Goal: Check status

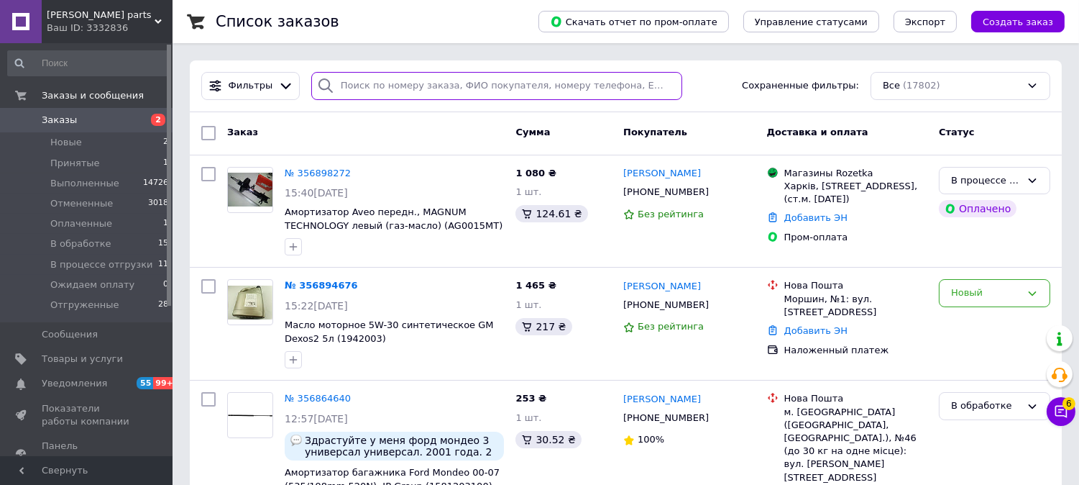
click at [420, 80] on input "search" at bounding box center [496, 86] width 371 height 28
paste input "356894676"
type input "356894676"
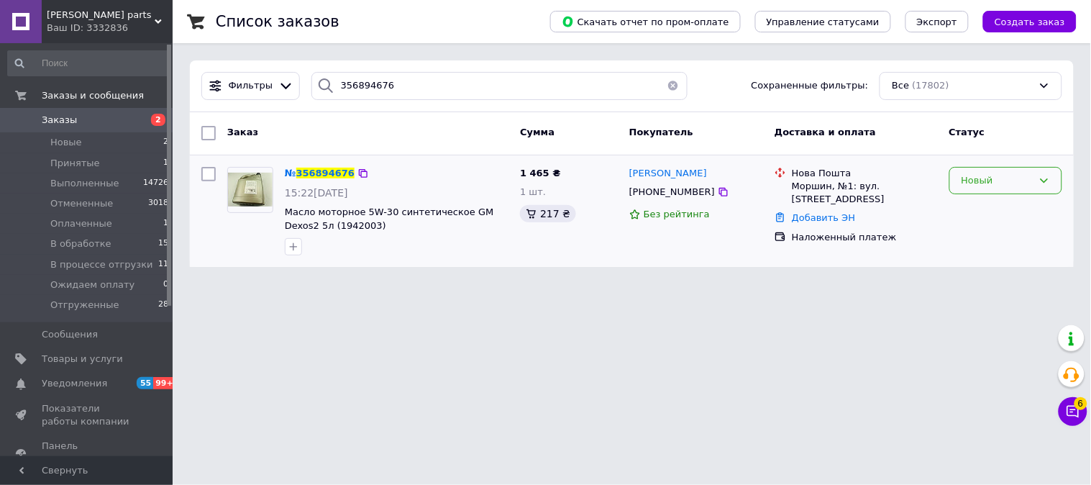
click at [988, 188] on div "Новый" at bounding box center [996, 180] width 71 height 15
click at [1002, 239] on li "В обработке" at bounding box center [1005, 235] width 111 height 27
click at [155, 16] on div "Diana parts Ваш ID: 3332836" at bounding box center [107, 21] width 131 height 43
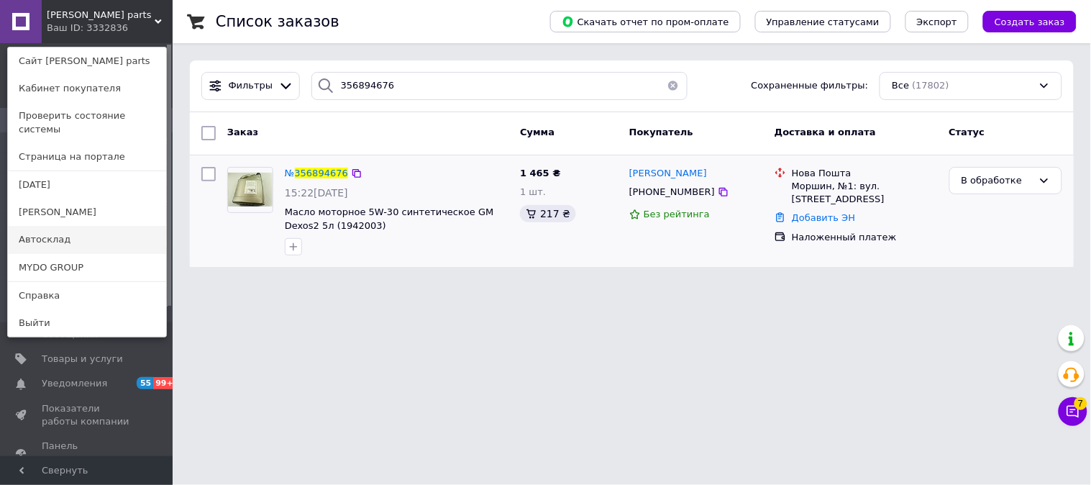
click at [90, 226] on link "Автосклад" at bounding box center [87, 239] width 158 height 27
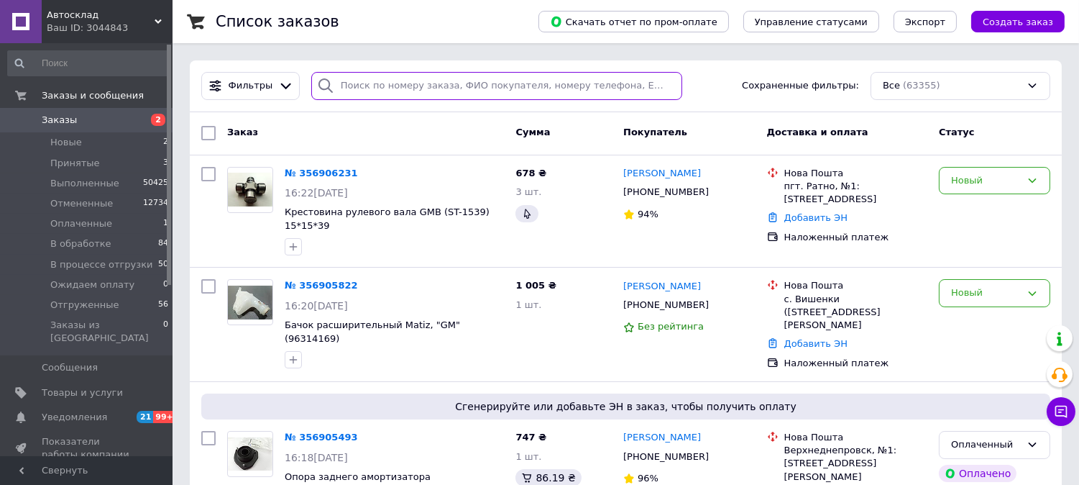
click at [377, 81] on input "search" at bounding box center [496, 86] width 371 height 28
paste input "356867817"
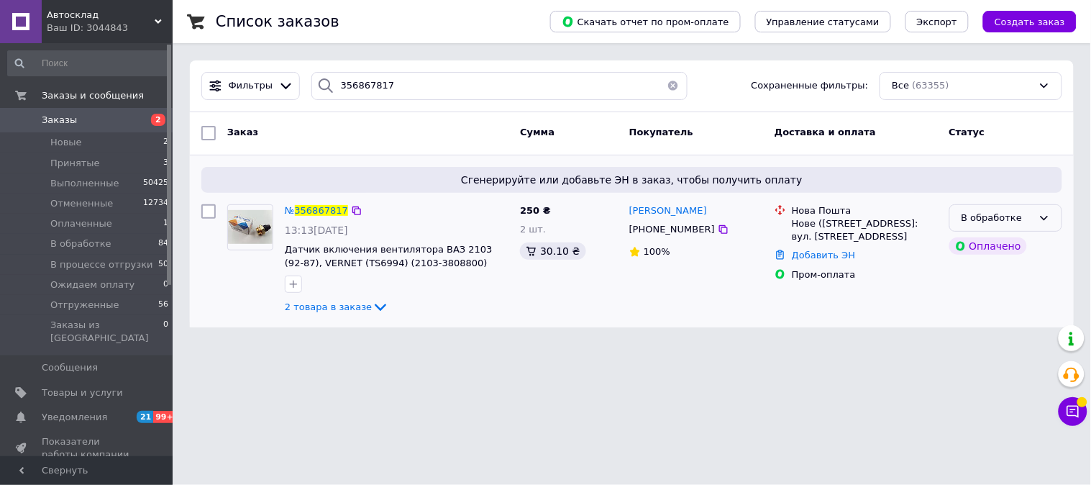
drag, startPoint x: 1034, startPoint y: 214, endPoint x: 1031, endPoint y: 226, distance: 13.3
click at [1034, 214] on div "В обработке" at bounding box center [1005, 218] width 113 height 28
click at [1008, 277] on li "В процессе отгрузки" at bounding box center [1005, 280] width 111 height 41
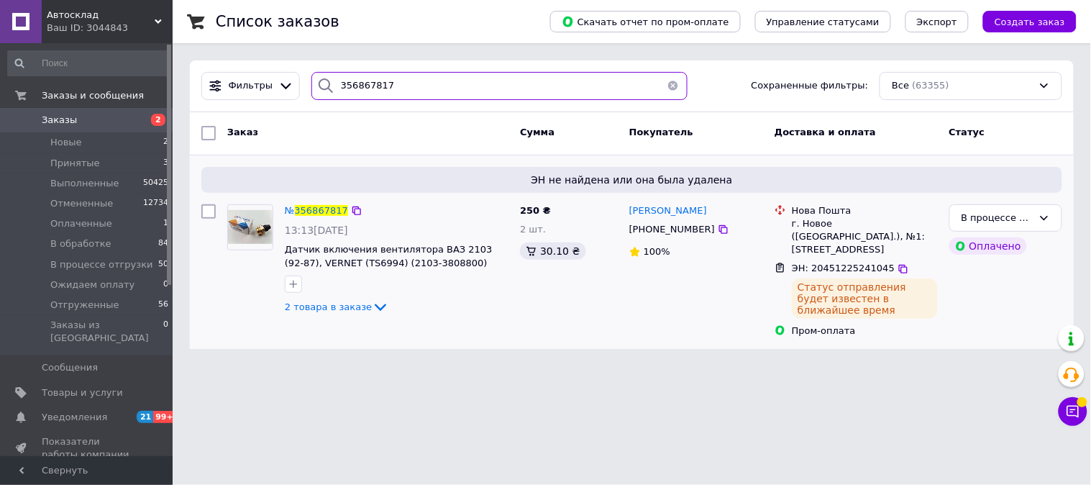
click at [377, 83] on input "356867817" at bounding box center [499, 86] width 376 height 28
paste input "7394"
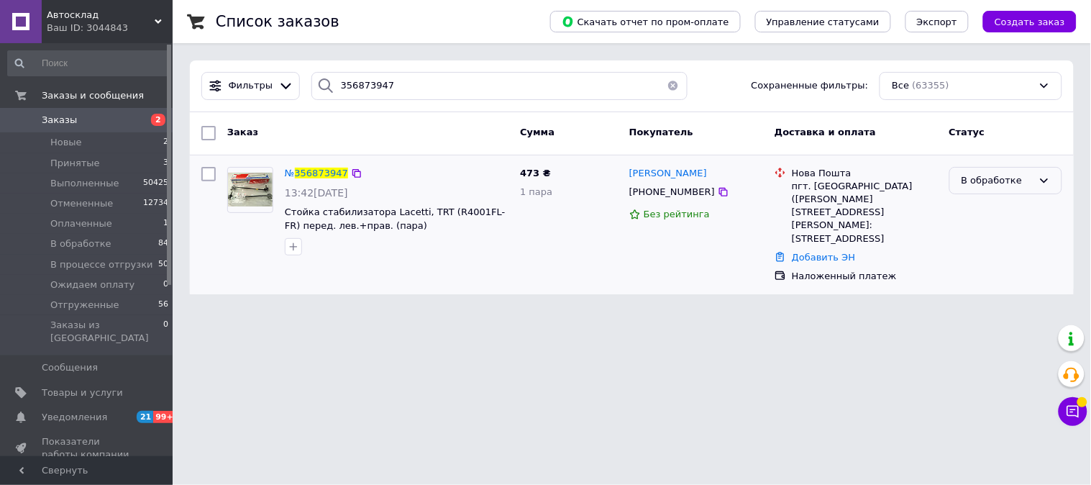
click at [993, 188] on div "В обработке" at bounding box center [1005, 181] width 113 height 28
click at [1007, 239] on li "В процессе отгрузки" at bounding box center [1005, 242] width 111 height 41
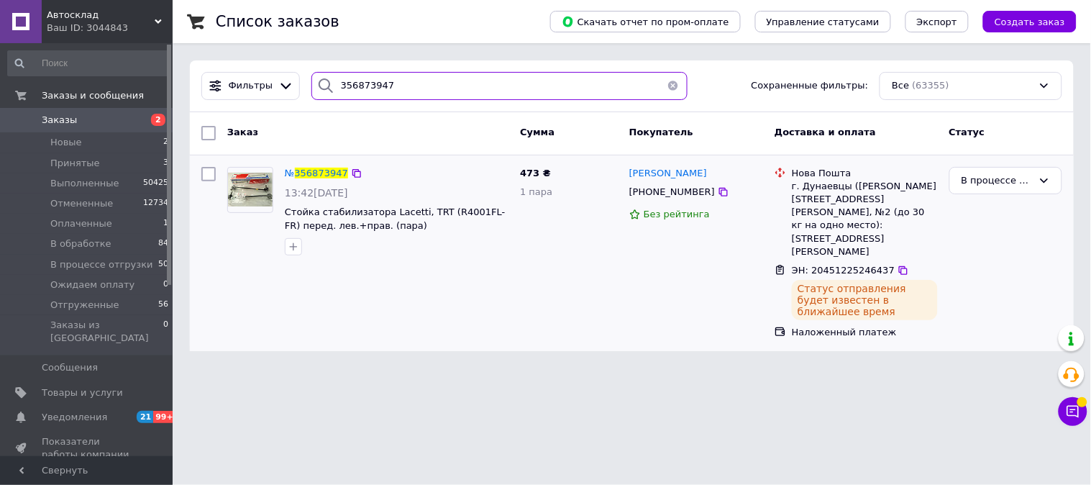
click at [408, 86] on input "356873947" at bounding box center [499, 86] width 376 height 28
paste input "9364"
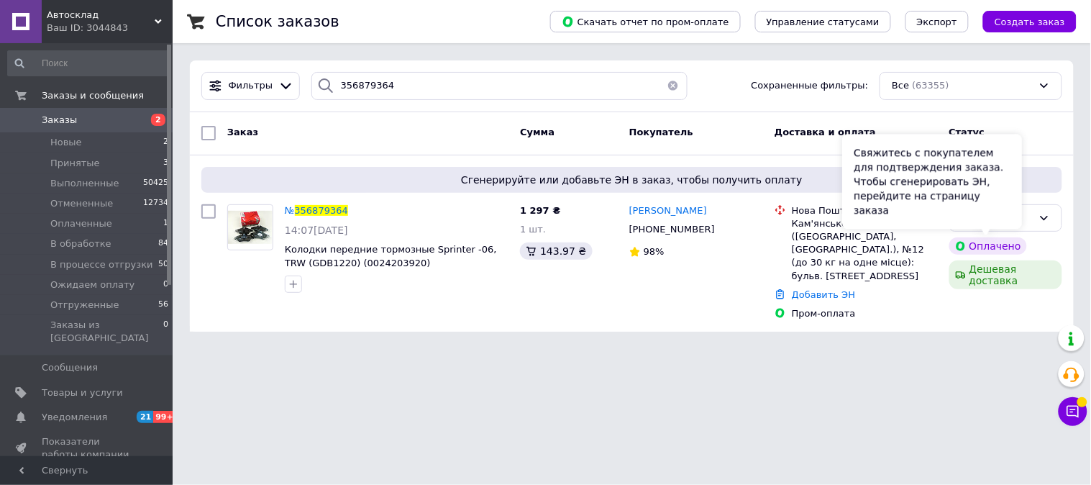
click at [1002, 218] on div "Свяжитесь с покупателем для подтверждения заказа. Чтобы сгенерировать ЭН, перей…" at bounding box center [932, 181] width 180 height 95
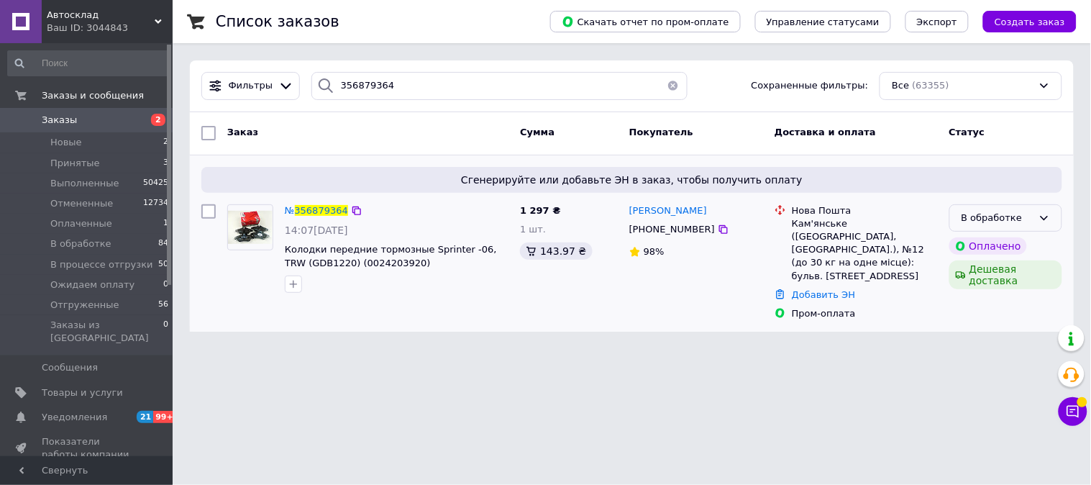
click at [1045, 221] on icon at bounding box center [1044, 218] width 12 height 12
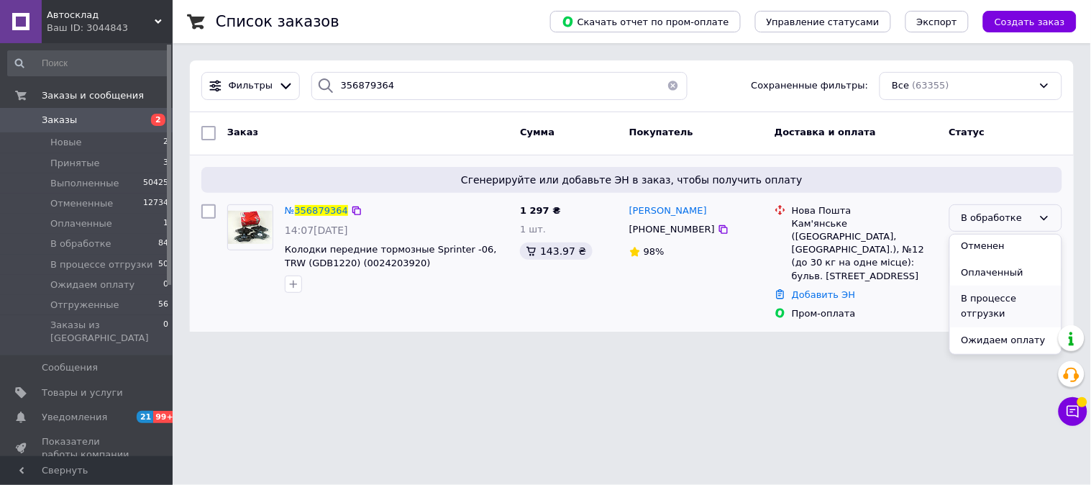
scroll to position [80, 0]
click at [1020, 278] on li "В процессе отгрузки" at bounding box center [1005, 280] width 111 height 41
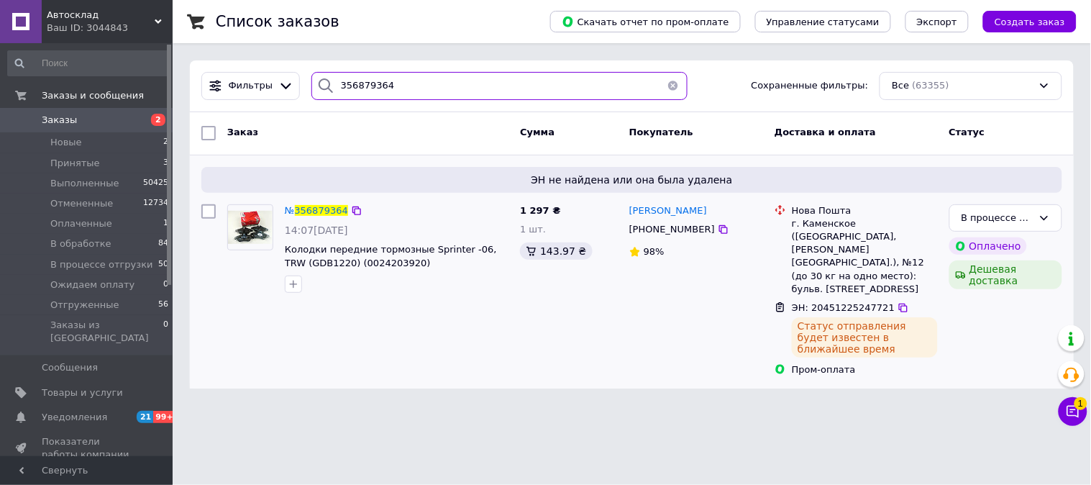
click at [379, 72] on input "356879364" at bounding box center [499, 86] width 376 height 28
click at [393, 86] on input "356879364" at bounding box center [499, 86] width 376 height 28
paste input "906231"
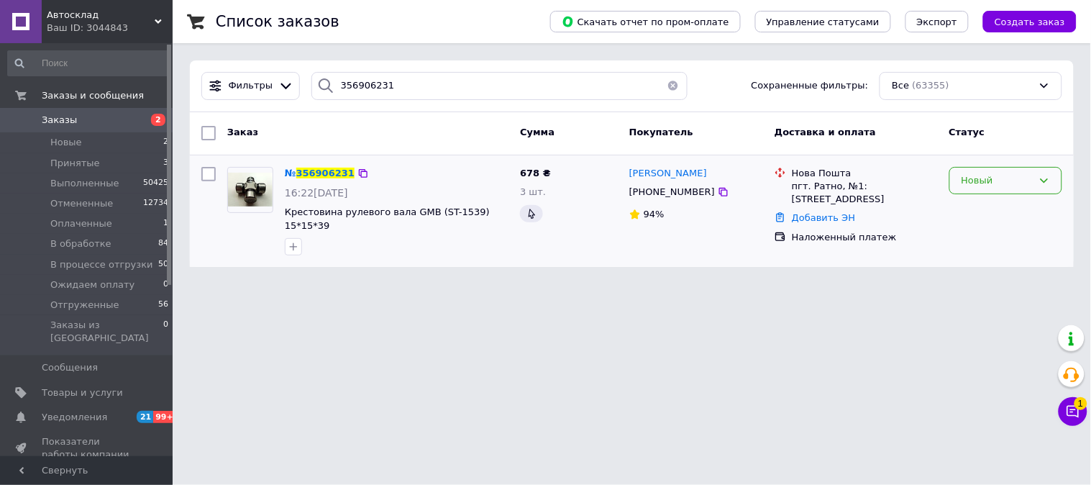
click at [1004, 183] on div "Новый" at bounding box center [996, 180] width 71 height 15
click at [1002, 237] on li "В обработке" at bounding box center [1005, 235] width 111 height 27
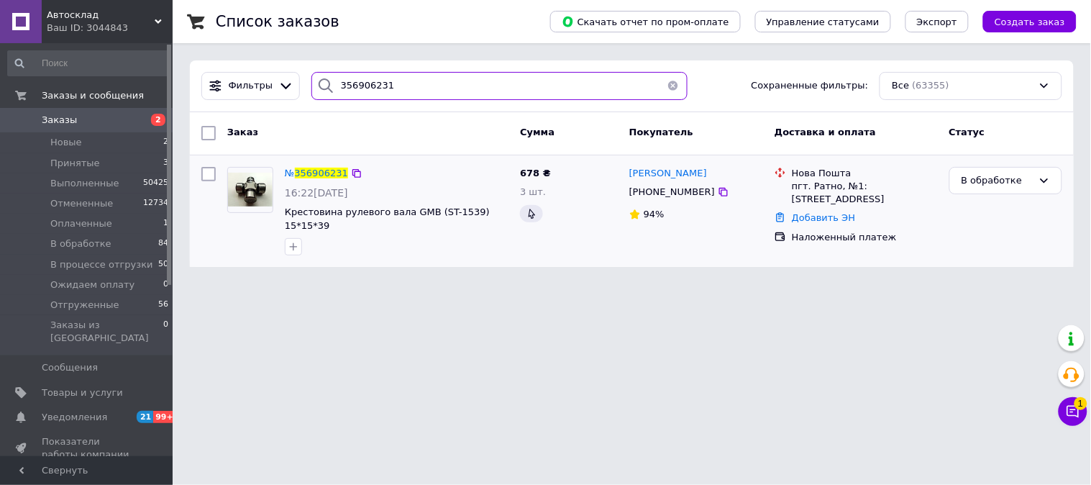
click at [361, 99] on input "356906231" at bounding box center [499, 86] width 376 height 28
click at [369, 90] on input "356906231" at bounding box center [499, 86] width 376 height 28
paste input "8176"
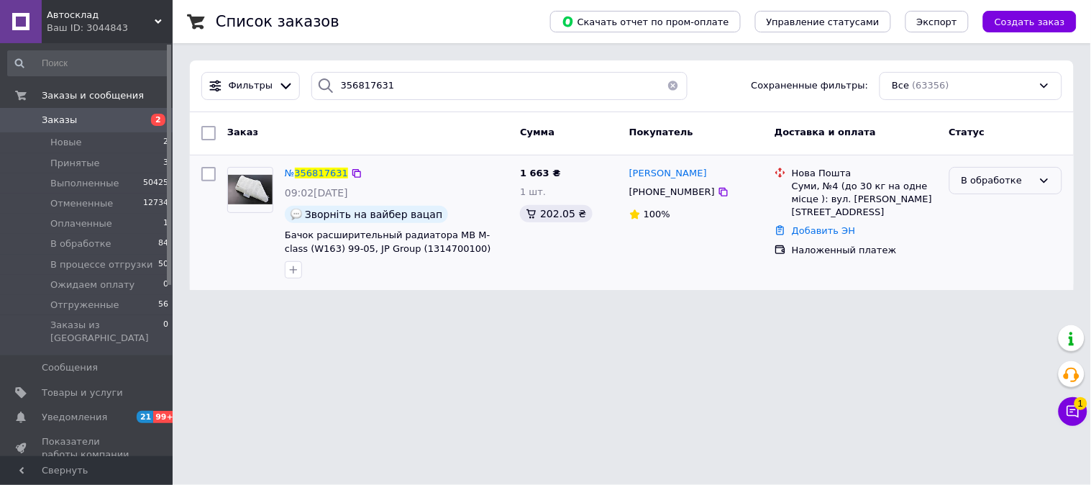
click at [997, 183] on div "В обработке" at bounding box center [996, 180] width 71 height 15
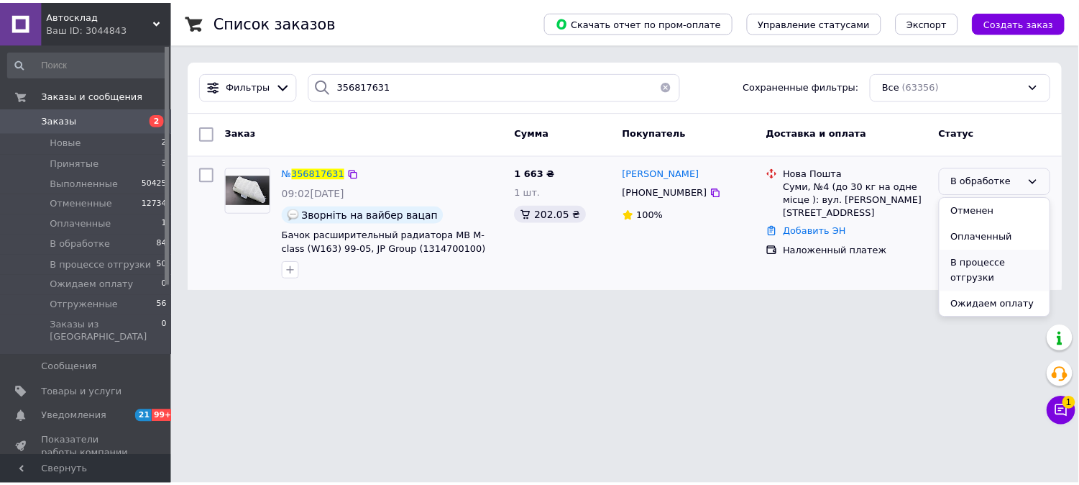
scroll to position [80, 0]
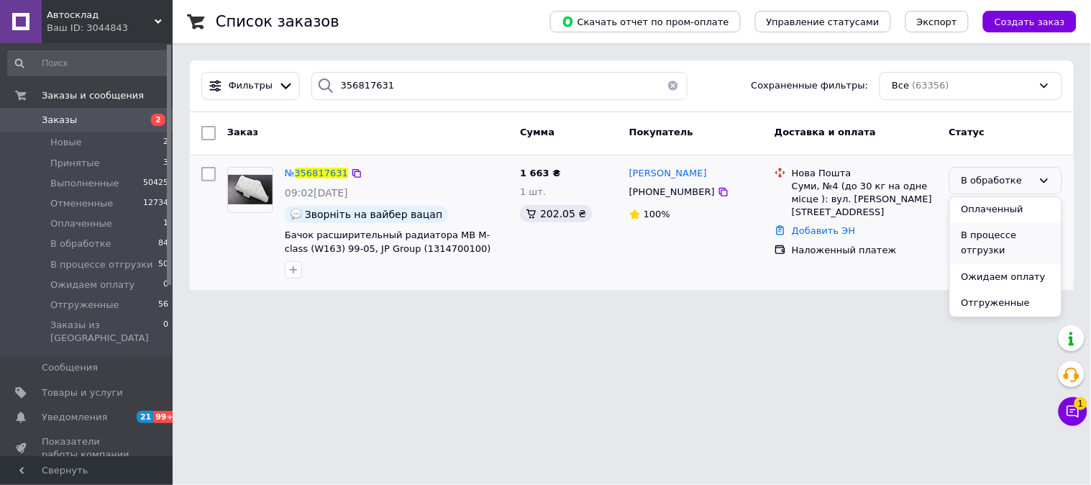
click at [1007, 239] on li "В процессе отгрузки" at bounding box center [1005, 242] width 111 height 41
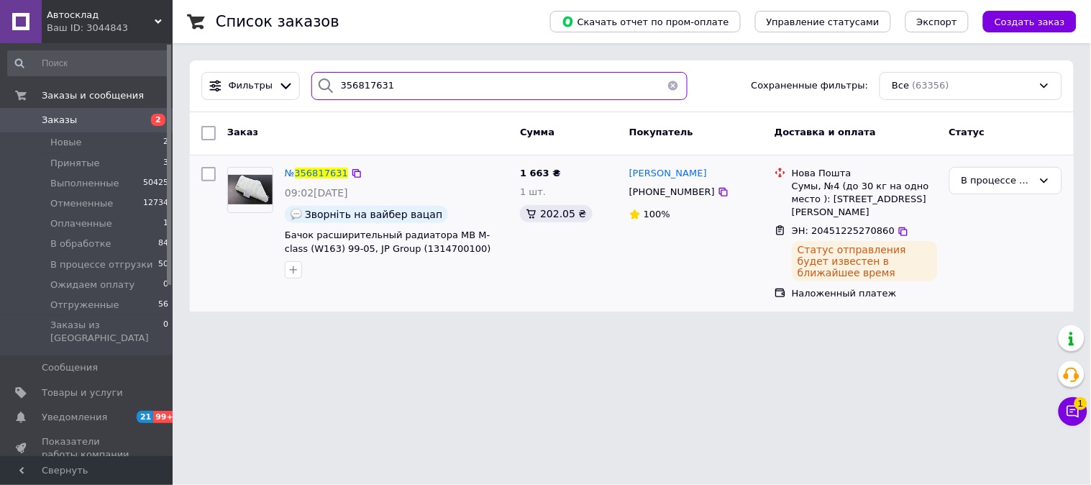
click at [403, 84] on input "356817631" at bounding box center [499, 86] width 376 height 28
type input "3"
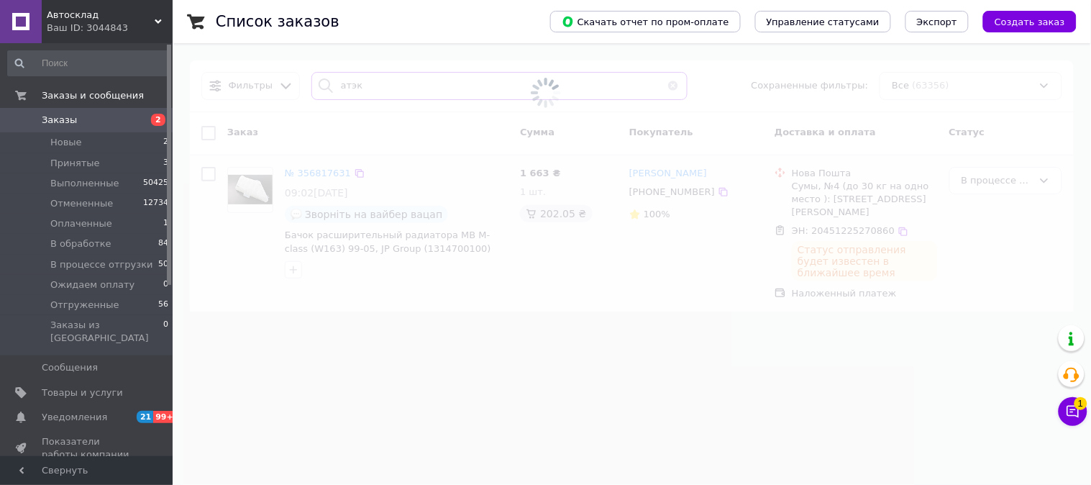
type input "атэк"
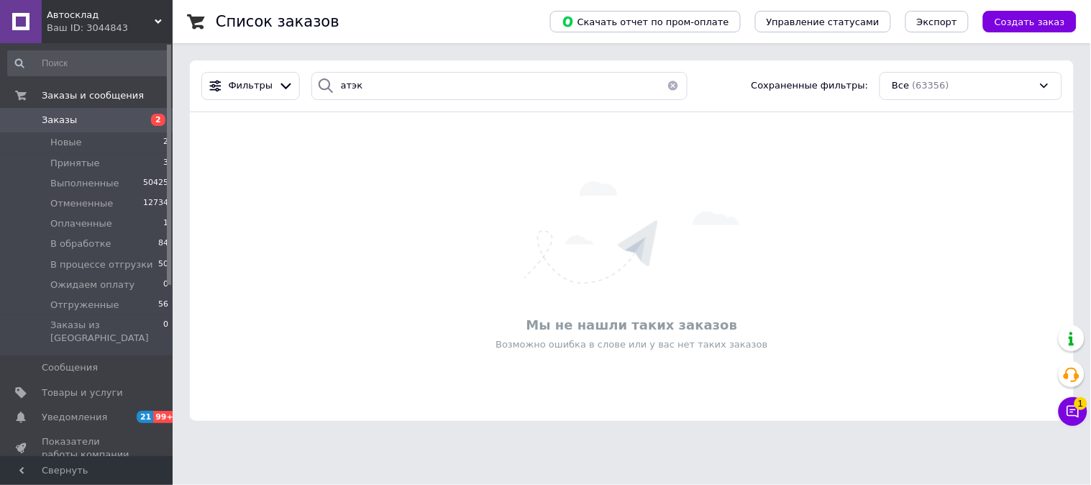
click at [663, 83] on button "button" at bounding box center [673, 86] width 29 height 28
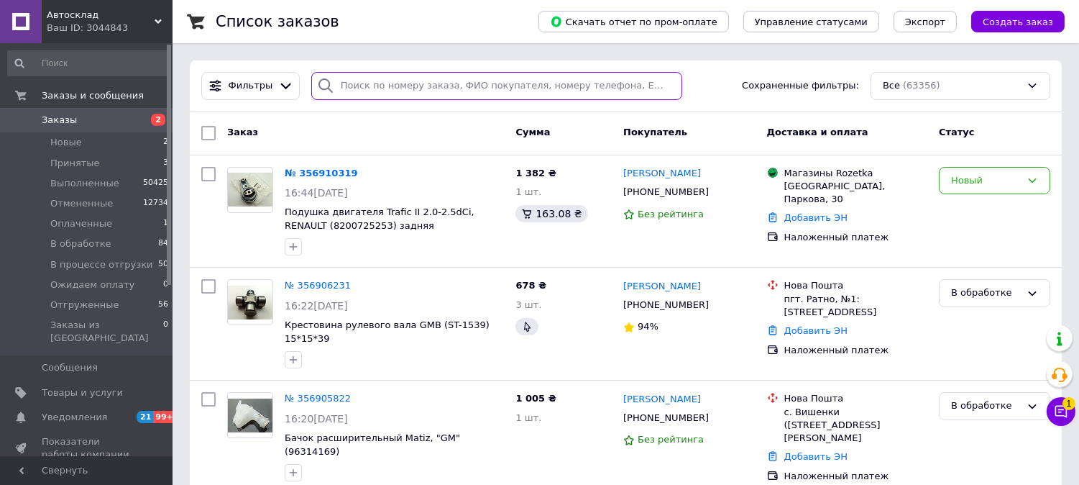
click at [382, 76] on input "search" at bounding box center [496, 86] width 371 height 28
paste input "352804482"
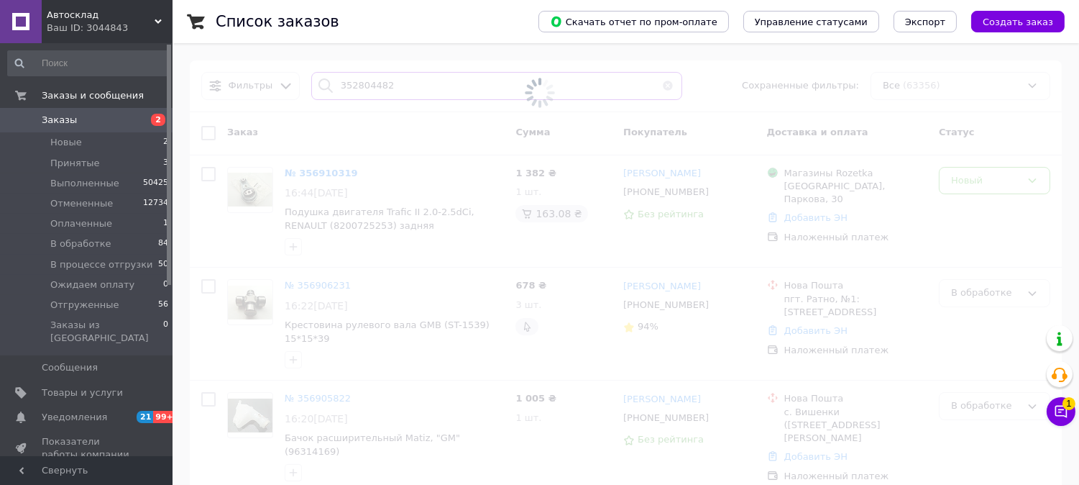
type input "352804482"
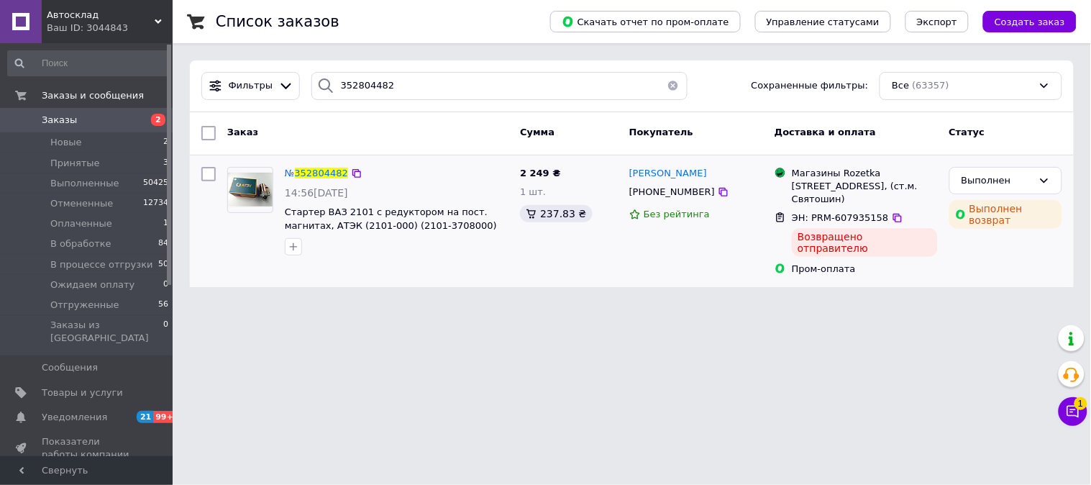
click at [902, 250] on div "Возвращено отправителю" at bounding box center [865, 242] width 146 height 29
drag, startPoint x: 792, startPoint y: 174, endPoint x: 895, endPoint y: 211, distance: 109.4
click at [895, 206] on div "Магазины Rozetka [STREET_ADDRESS], (ст.м. Святошин)" at bounding box center [865, 187] width 152 height 40
copy div "Магазины Rozetka [STREET_ADDRESS], (ст.м. Святошин)"
click at [892, 224] on icon at bounding box center [898, 218] width 12 height 12
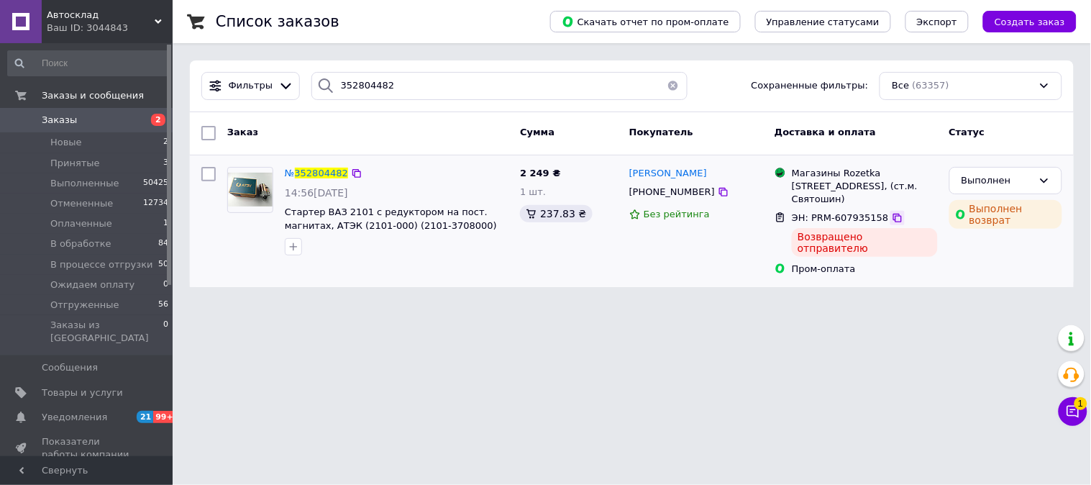
click at [893, 222] on icon at bounding box center [897, 218] width 9 height 9
